Goal: Information Seeking & Learning: Learn about a topic

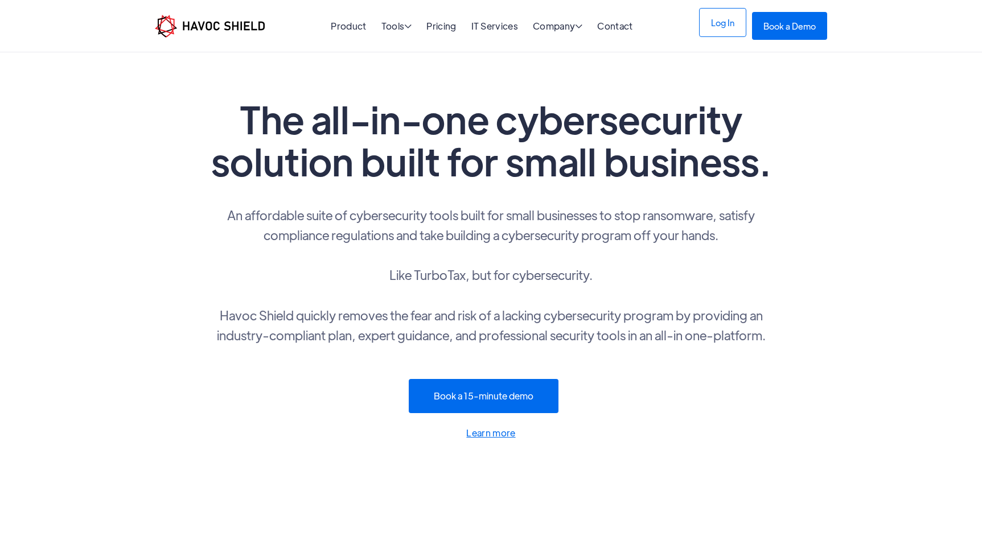
click at [720, 28] on link "Log In" at bounding box center [722, 22] width 47 height 29
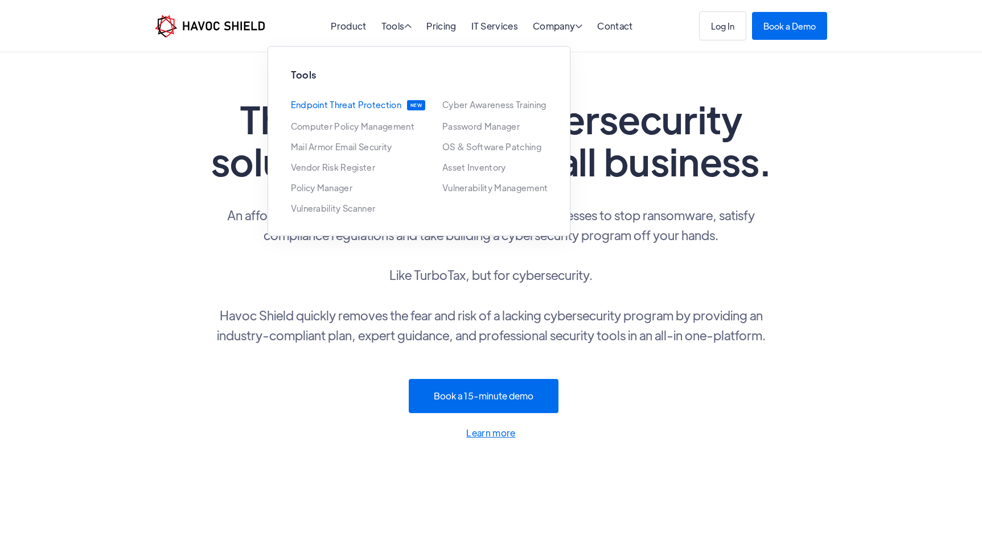
click at [341, 107] on link "Endpoint Threat Protection" at bounding box center [346, 105] width 110 height 10
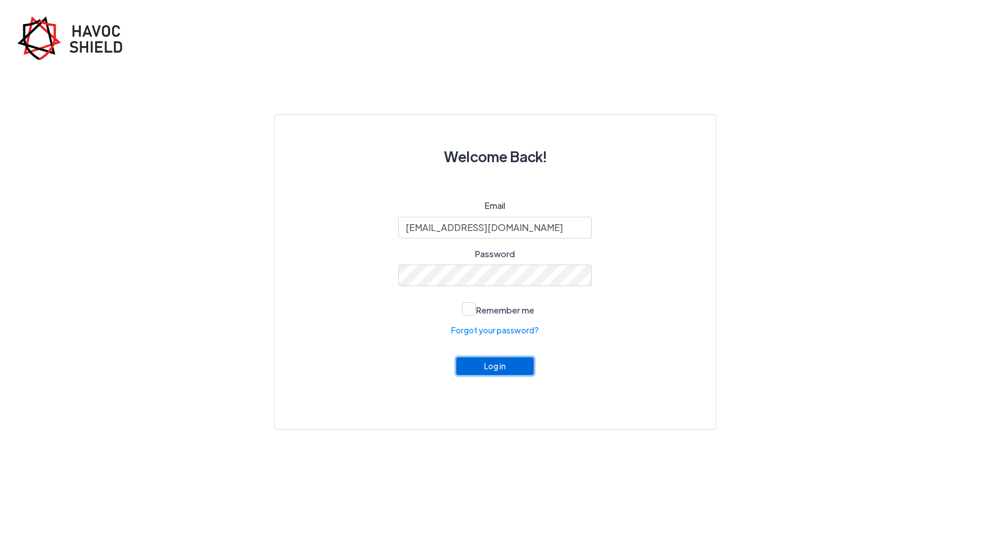
click at [488, 373] on button "Log in" at bounding box center [495, 366] width 77 height 18
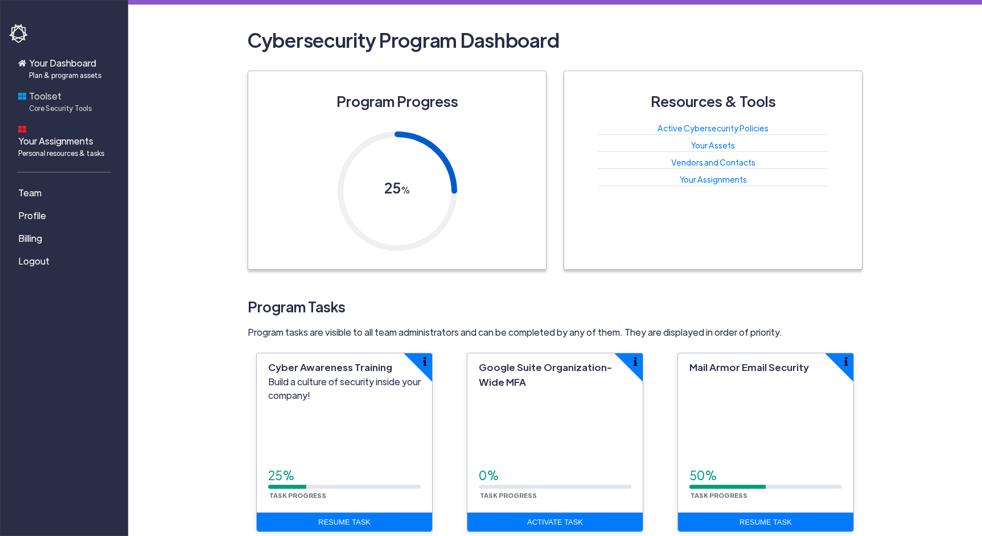
click at [59, 107] on span "Core Security Tools" at bounding box center [60, 108] width 63 height 10
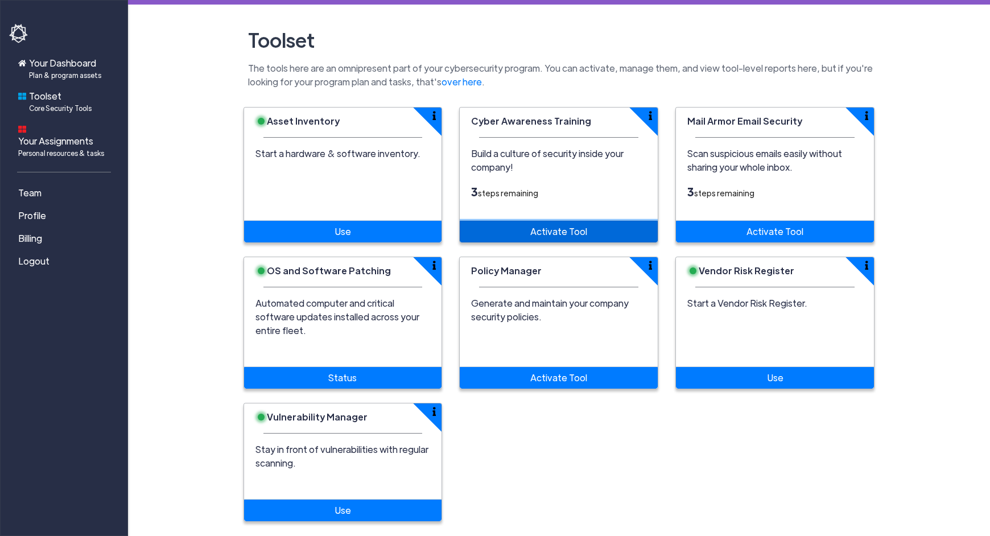
click at [554, 234] on link "Activate Tool" at bounding box center [559, 232] width 198 height 22
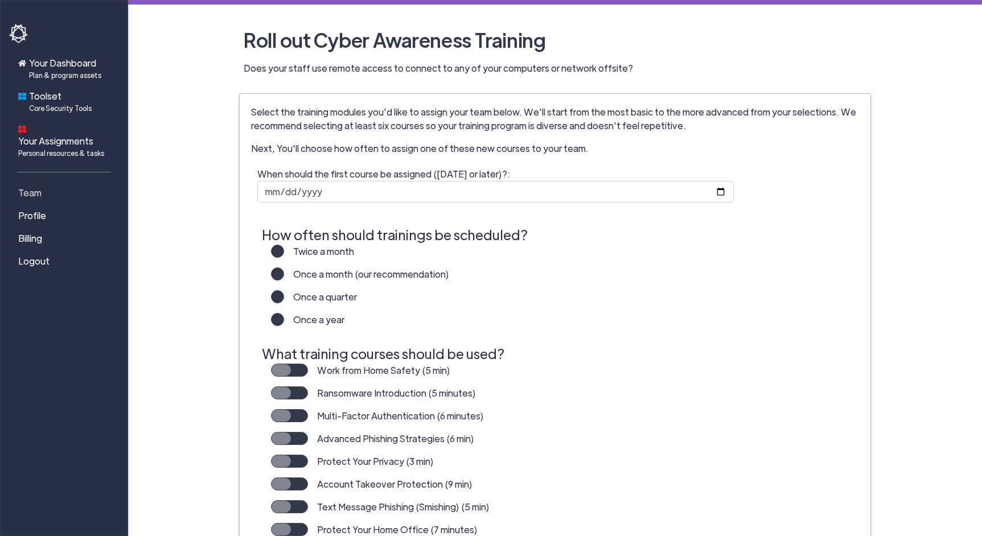
click at [35, 186] on span "Team" at bounding box center [29, 193] width 23 height 14
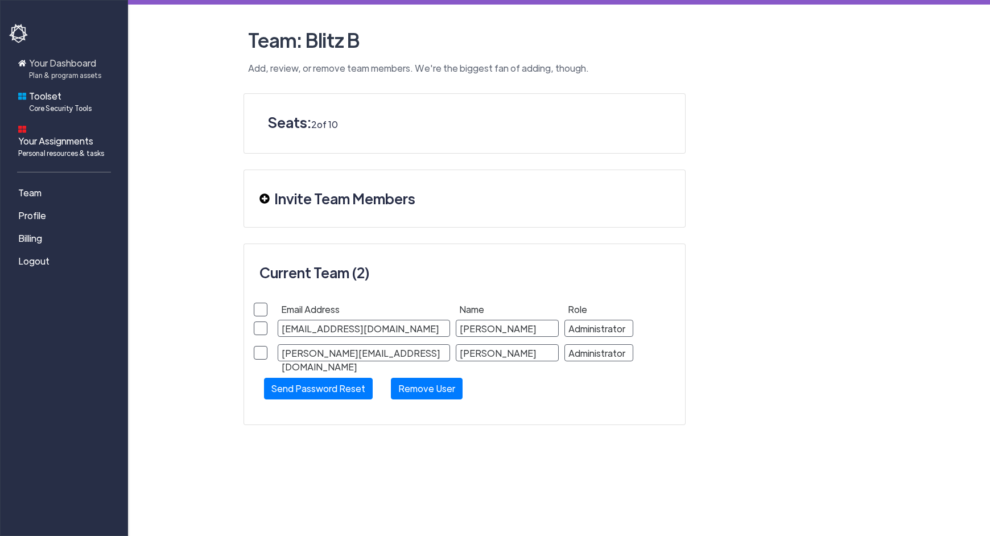
click at [61, 64] on span "Your Dashboard Plan & program assets" at bounding box center [65, 68] width 72 height 24
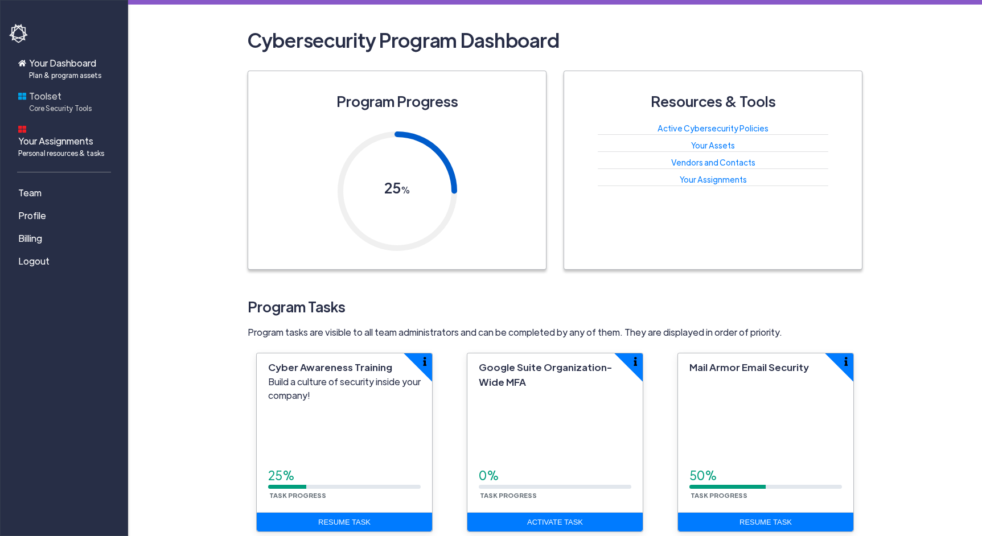
click at [59, 106] on span "Core Security Tools" at bounding box center [60, 108] width 63 height 10
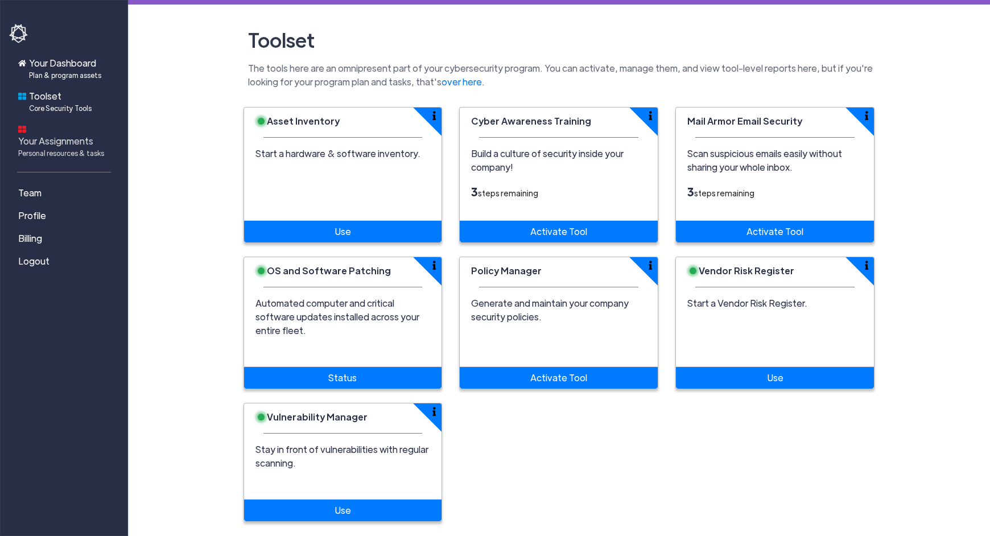
click at [77, 134] on span "Your Assignments Personal resources & tasks" at bounding box center [61, 146] width 86 height 24
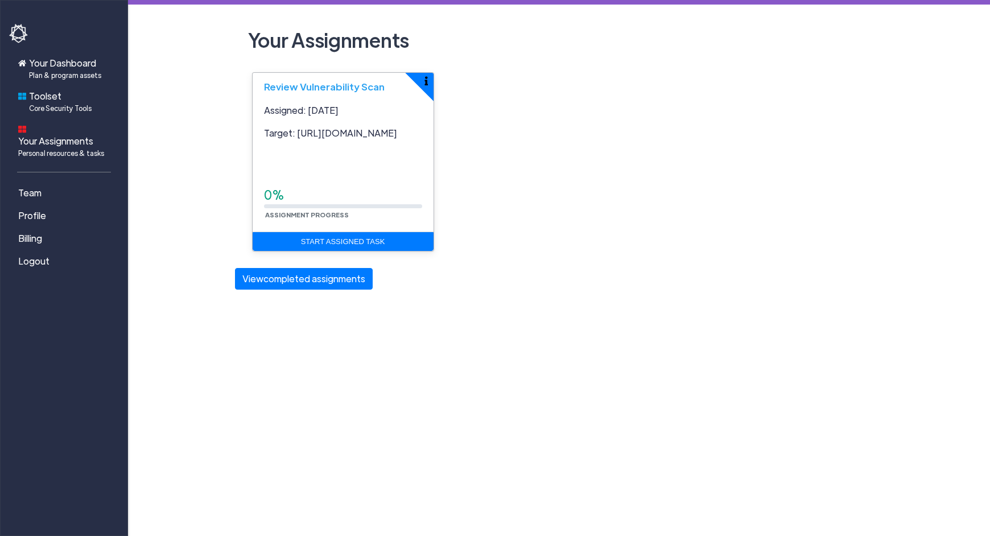
click at [382, 130] on p "Target: https://www.leadshook.com" at bounding box center [343, 133] width 158 height 14
click at [428, 77] on img "button" at bounding box center [426, 80] width 3 height 9
click at [425, 80] on button "button" at bounding box center [433, 73] width 56 height 56
click at [424, 80] on button "button" at bounding box center [433, 73] width 56 height 56
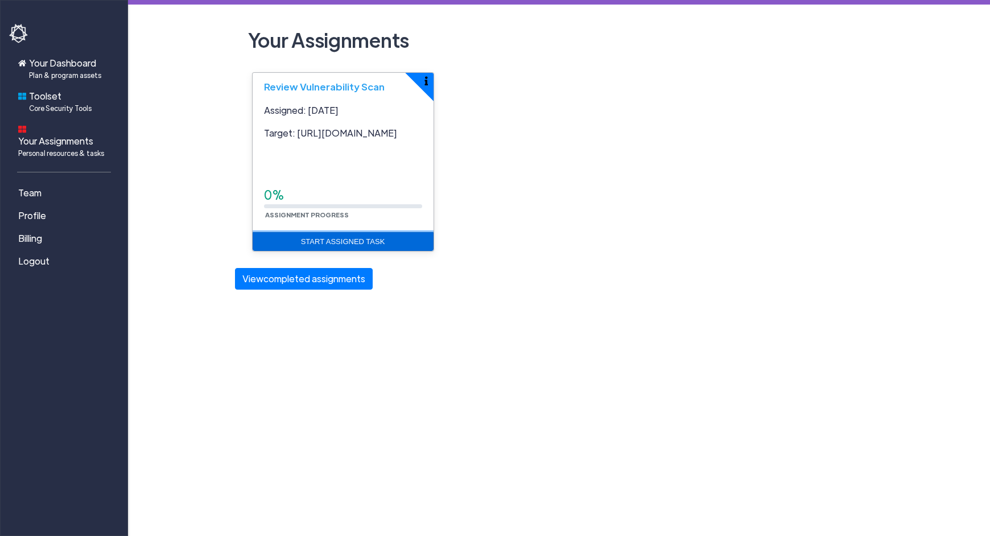
click at [347, 244] on link "Start Assigned Task" at bounding box center [343, 241] width 181 height 19
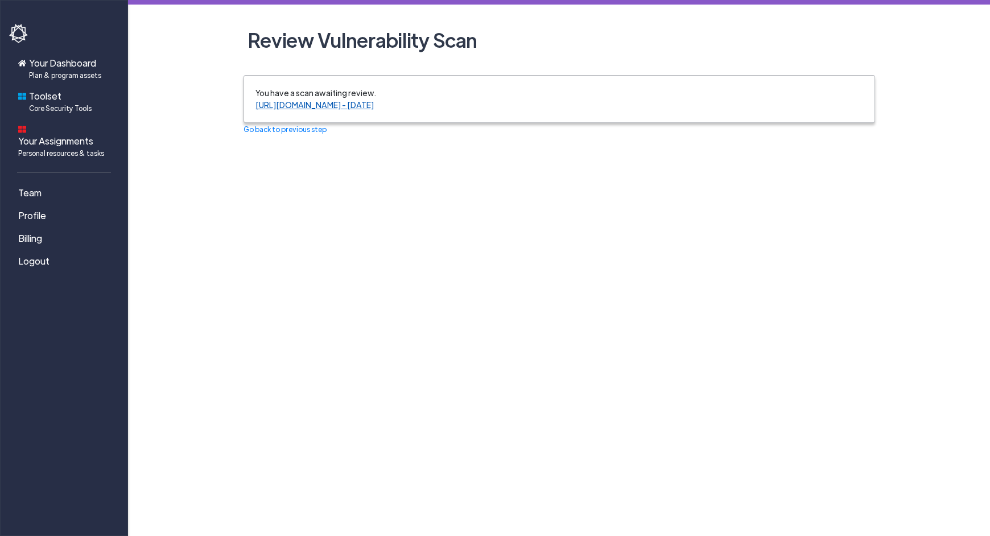
click at [357, 108] on link "https://www.leadshook.com - Sep 15, 2025" at bounding box center [315, 105] width 118 height 10
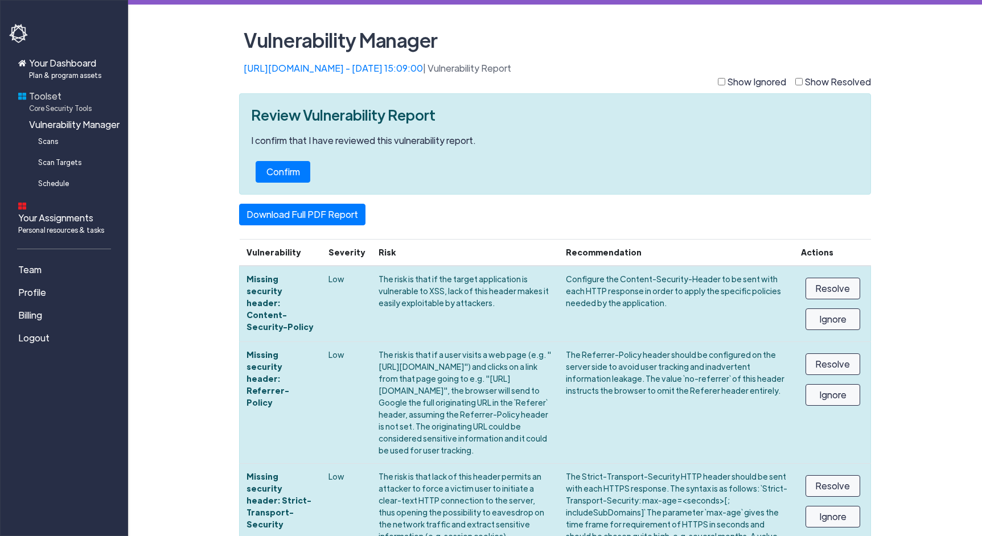
click at [55, 102] on span "Toolset Core Security Tools" at bounding box center [60, 101] width 63 height 24
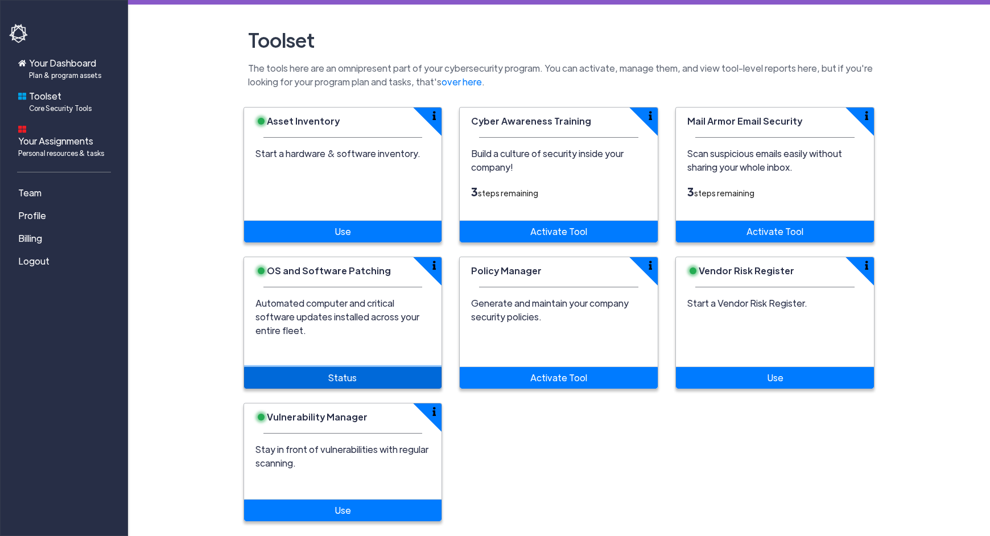
click at [342, 369] on link "Status" at bounding box center [343, 378] width 198 height 22
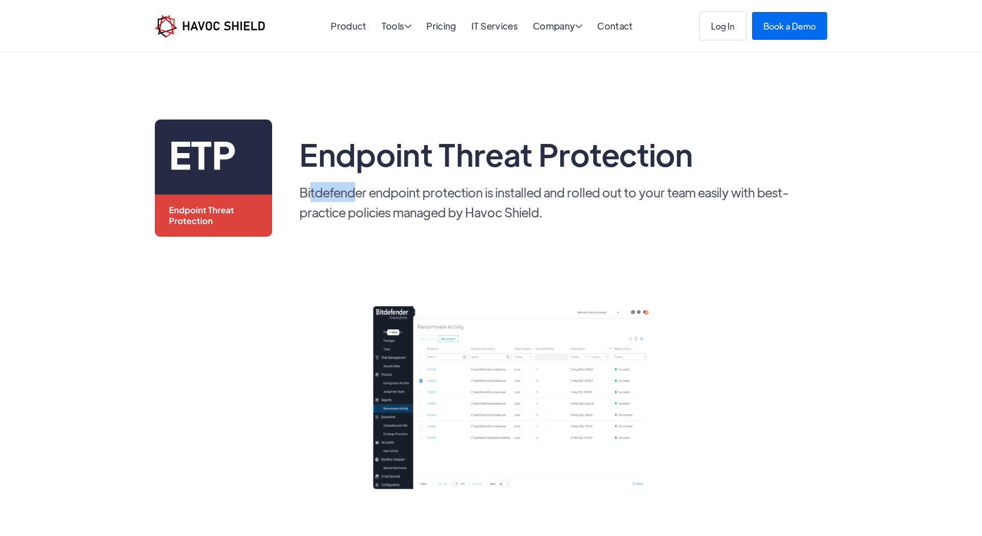
drag, startPoint x: 311, startPoint y: 195, endPoint x: 353, endPoint y: 188, distance: 42.2
click at [353, 188] on p "Bitdefender endpoint protection is installed and rolled out to your team easily…" at bounding box center [563, 202] width 528 height 40
click at [303, 287] on img at bounding box center [458, 396] width 606 height 236
click at [438, 29] on link "Pricing" at bounding box center [441, 26] width 30 height 12
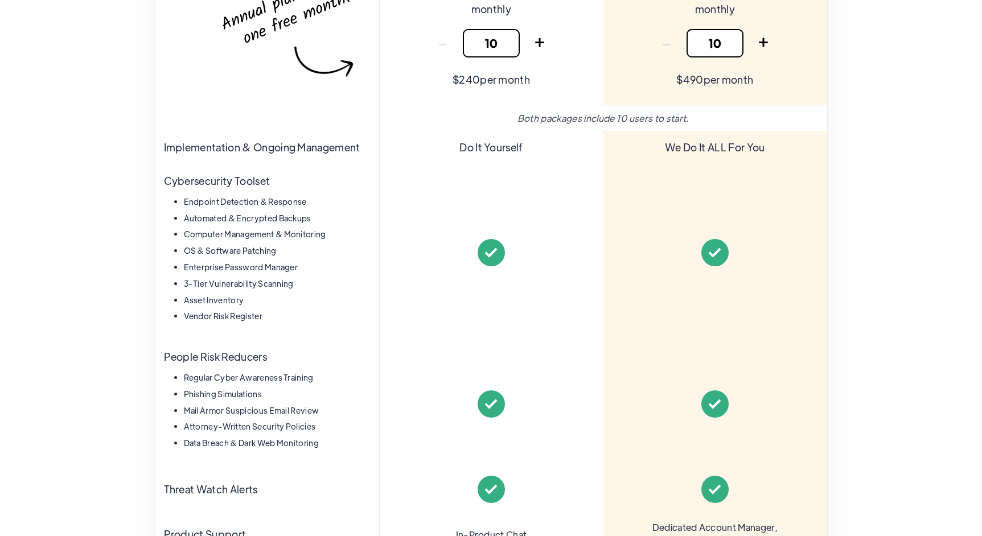
scroll to position [282, 0]
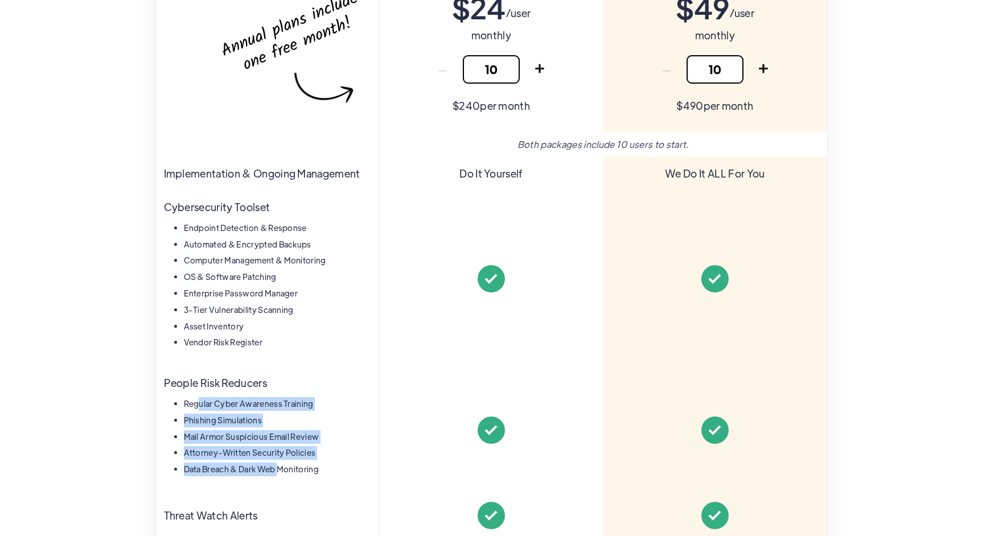
drag, startPoint x: 279, startPoint y: 469, endPoint x: 200, endPoint y: 403, distance: 102.6
click at [200, 403] on ul "Regular Cyber Awareness Training Phishing Simulations Mail Armor Suspicious Ema…" at bounding box center [267, 438] width 207 height 82
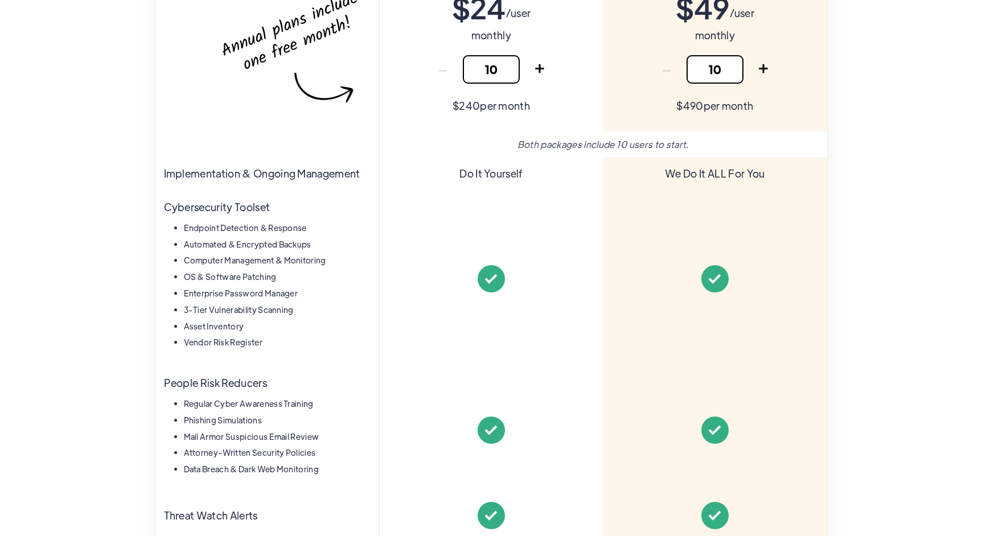
click at [149, 414] on div "Foundations $ 24 /user monthly - 10 + Thank you! Your submission has been recei…" at bounding box center [491, 438] width 696 height 1005
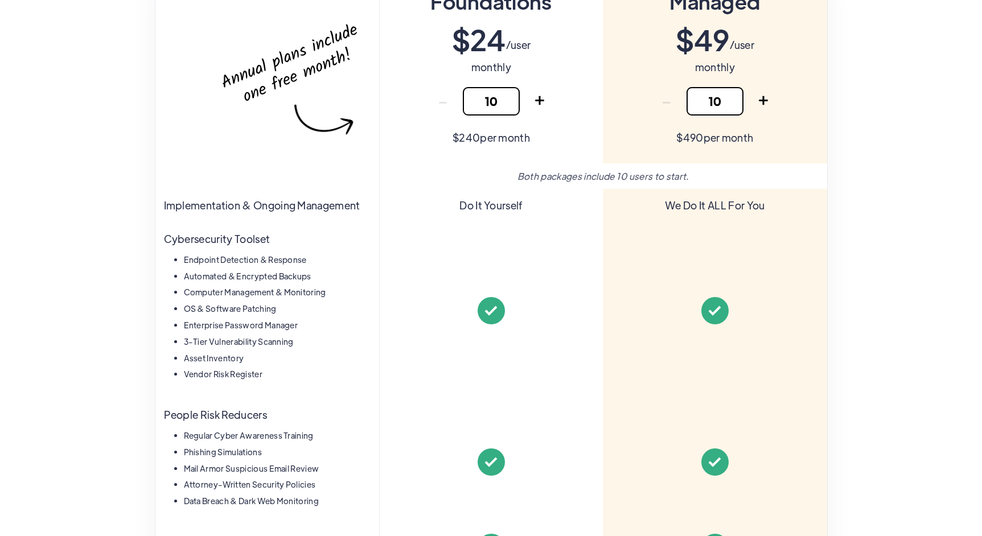
scroll to position [228, 0]
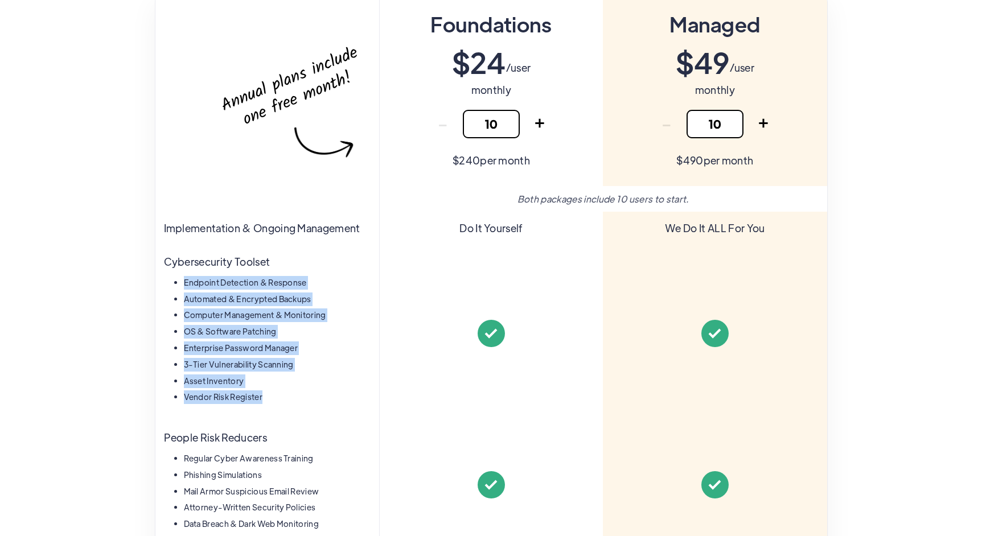
drag, startPoint x: 264, startPoint y: 401, endPoint x: 183, endPoint y: 287, distance: 139.5
click at [183, 287] on ul "Endpoint Detection & Response Automated & Encrypted Backups Computer Management…" at bounding box center [267, 341] width 207 height 131
click at [239, 360] on li "3-Tier Vulnerability Scanning" at bounding box center [277, 365] width 187 height 14
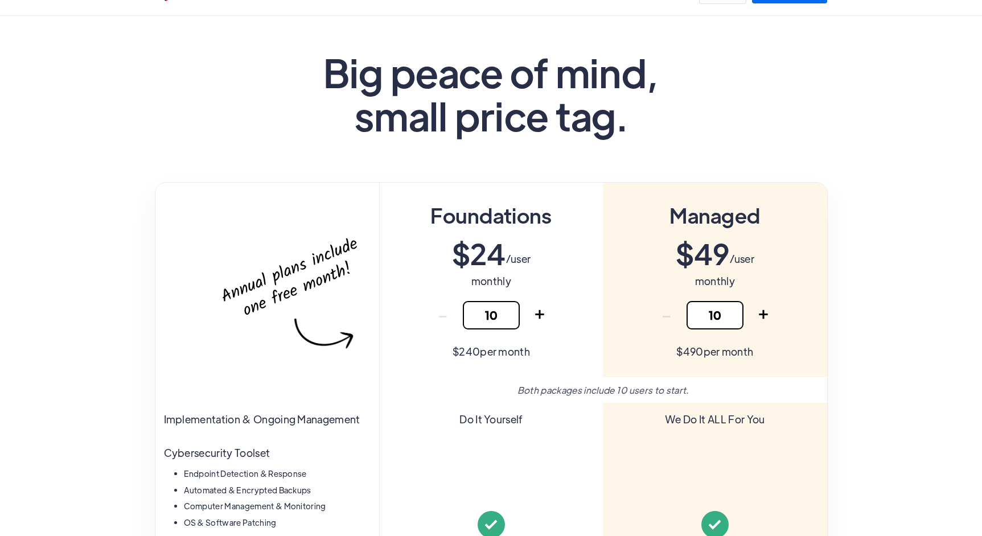
scroll to position [0, 0]
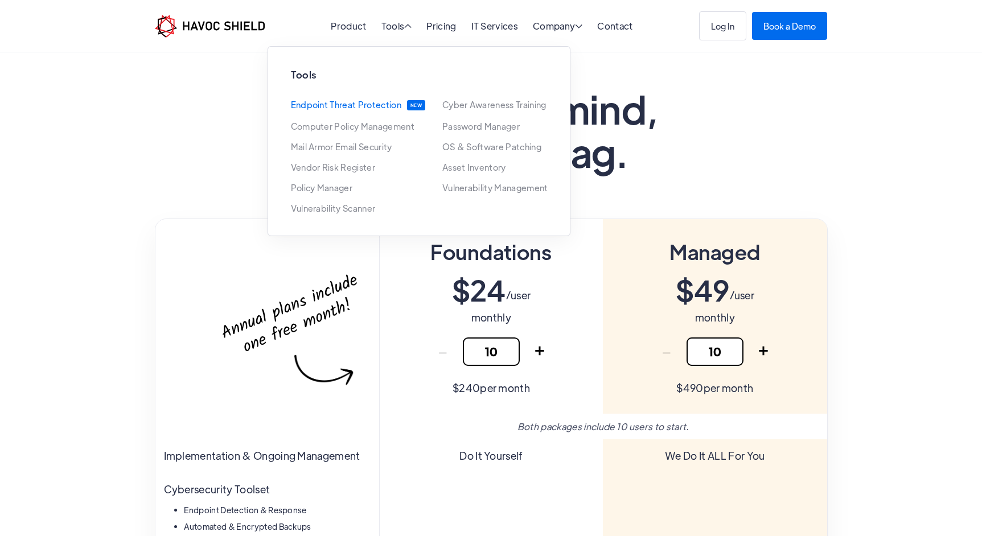
click at [342, 108] on link "Endpoint Threat Protection" at bounding box center [346, 105] width 110 height 10
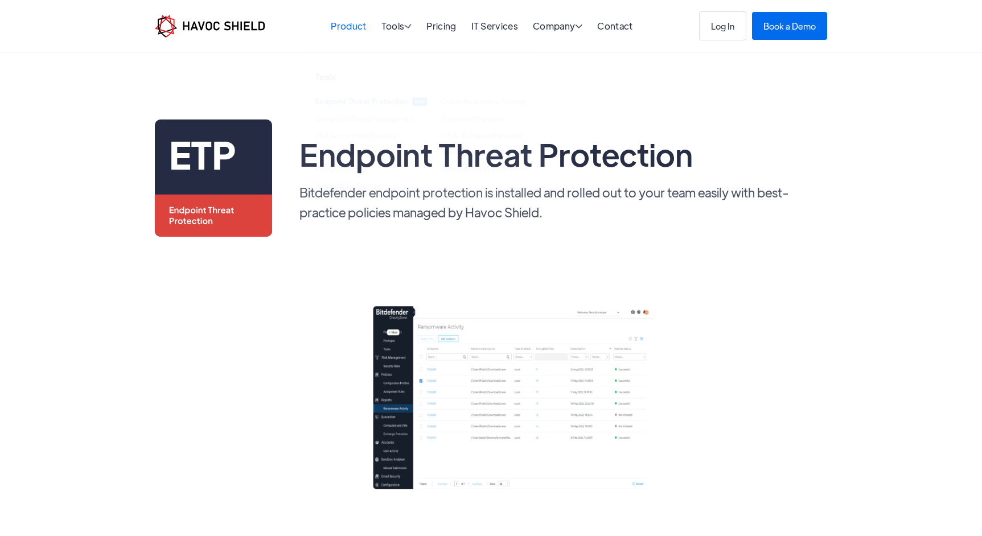
click at [332, 31] on link "Product" at bounding box center [348, 26] width 35 height 12
click at [358, 28] on link "Product" at bounding box center [348, 26] width 35 height 12
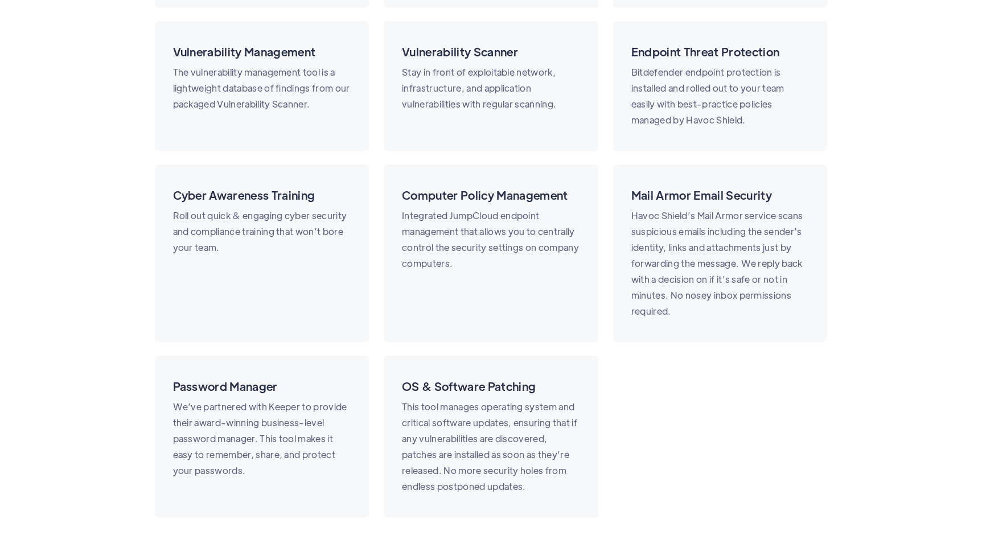
scroll to position [2268, 0]
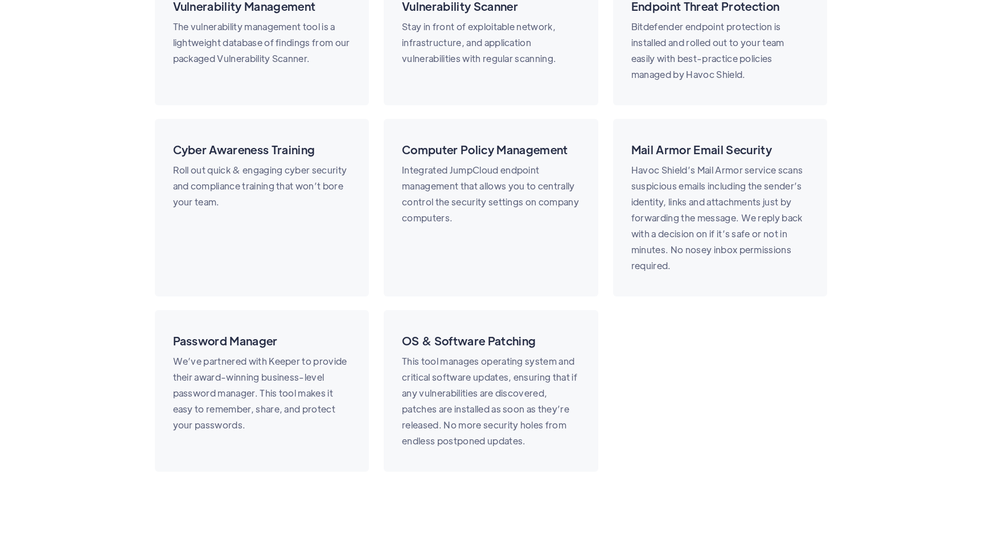
click at [706, 223] on p "Havoc Shield’s Mail Armor service scans suspicious emails including the sender’…" at bounding box center [720, 218] width 178 height 112
drag, startPoint x: 712, startPoint y: 270, endPoint x: 657, endPoint y: 195, distance: 92.4
click at [657, 195] on p "Havoc Shield’s Mail Armor service scans suspicious emails including the sender’…" at bounding box center [720, 218] width 178 height 112
click at [663, 200] on p "Havoc Shield’s Mail Armor service scans suspicious emails including the sender’…" at bounding box center [720, 218] width 178 height 112
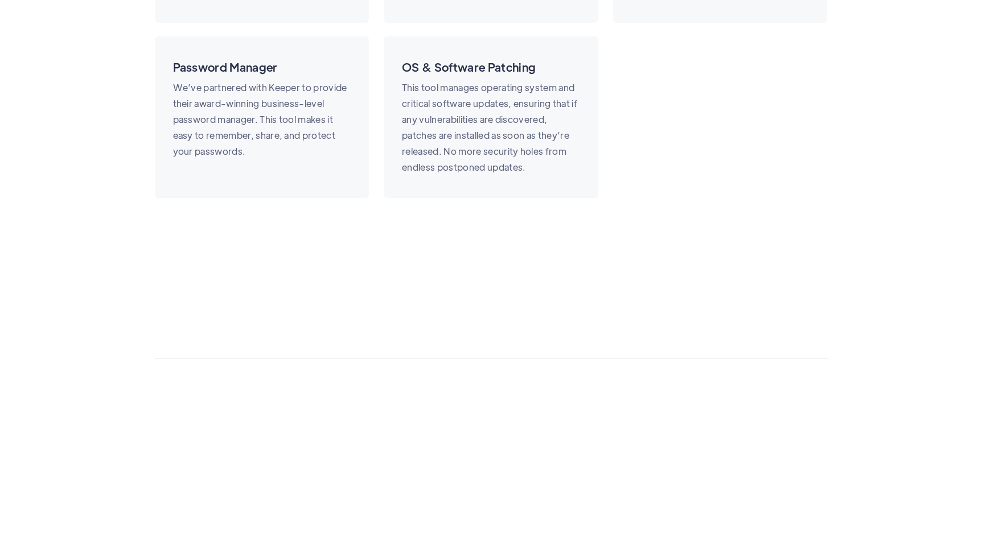
scroll to position [3397, 0]
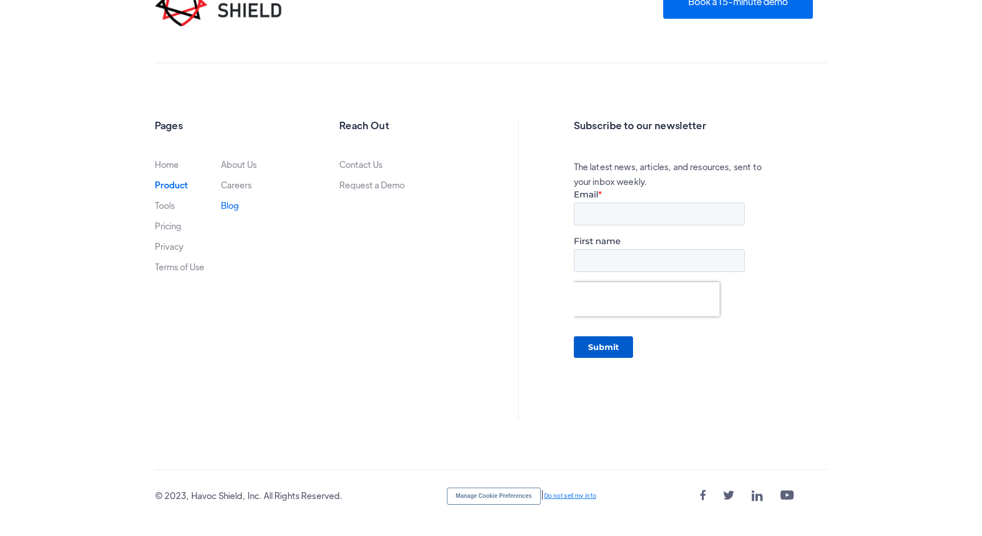
click at [232, 205] on link "Blog" at bounding box center [230, 205] width 18 height 9
